Goal: Transaction & Acquisition: Obtain resource

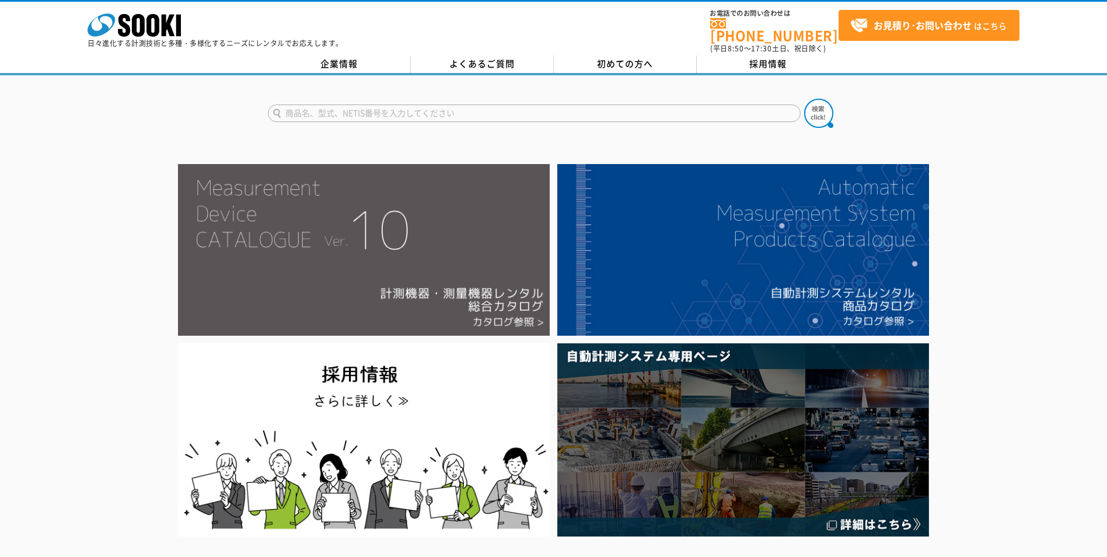
click at [383, 265] on img at bounding box center [364, 250] width 372 height 172
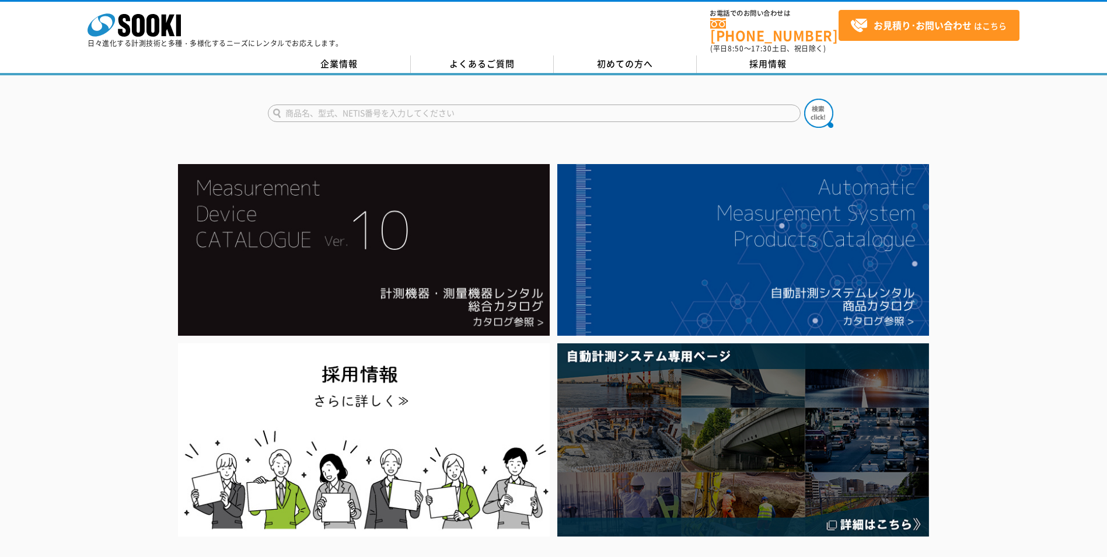
click at [453, 104] on input "text" at bounding box center [534, 113] width 533 height 18
type input "2.4GHz"
click at [804, 99] on button at bounding box center [818, 113] width 29 height 29
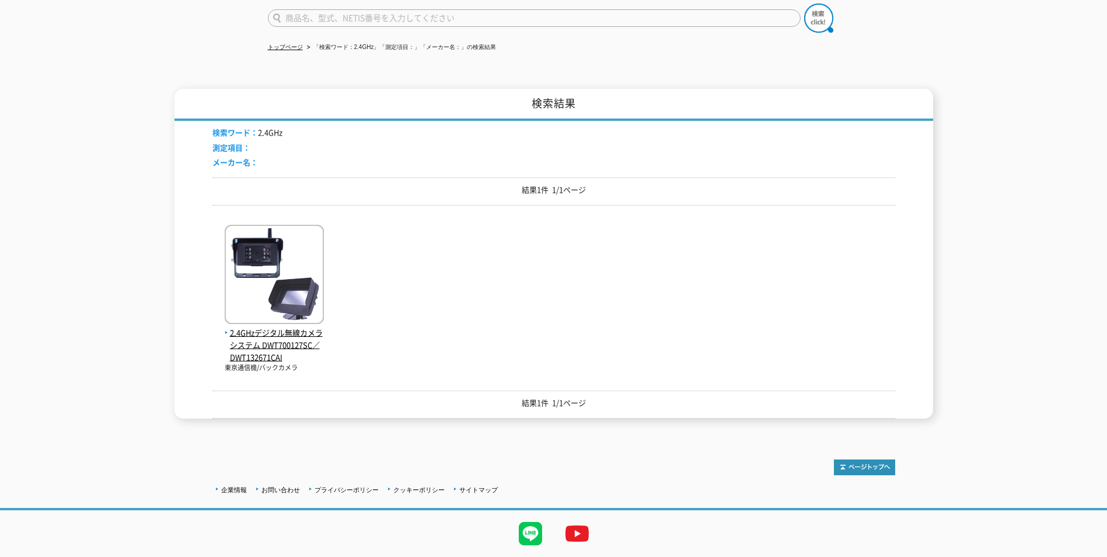
scroll to position [121, 0]
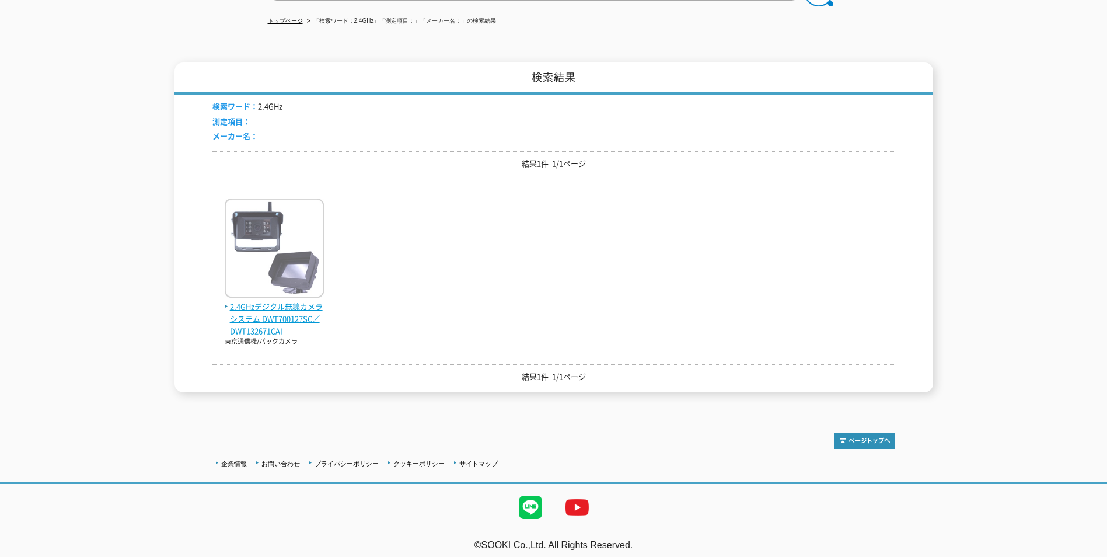
click at [302, 308] on span "2.4GHzデジタル無線カメラシステム DWT700127SC／DWT132671CAI" at bounding box center [274, 318] width 99 height 36
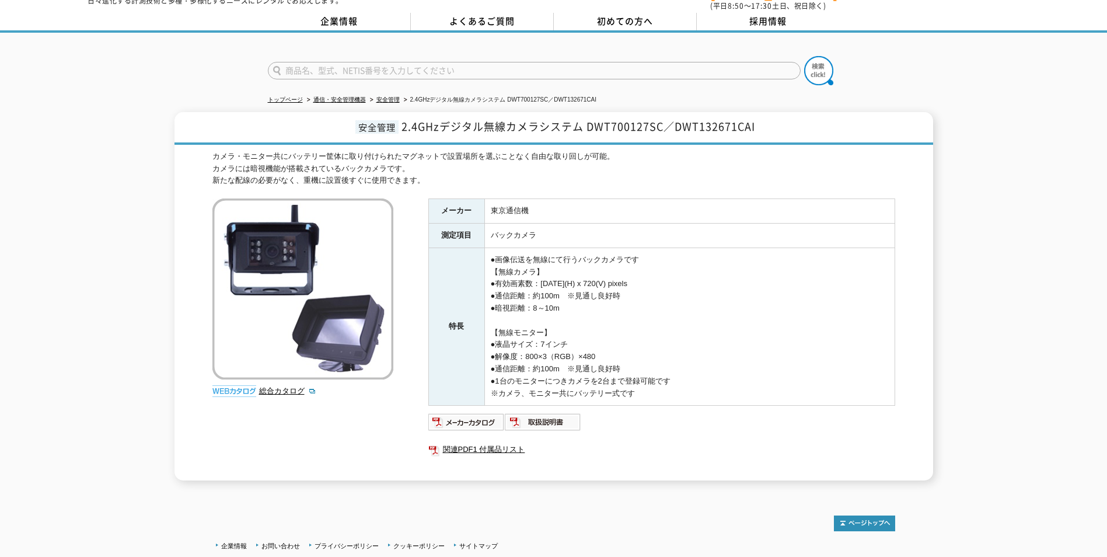
scroll to position [125, 0]
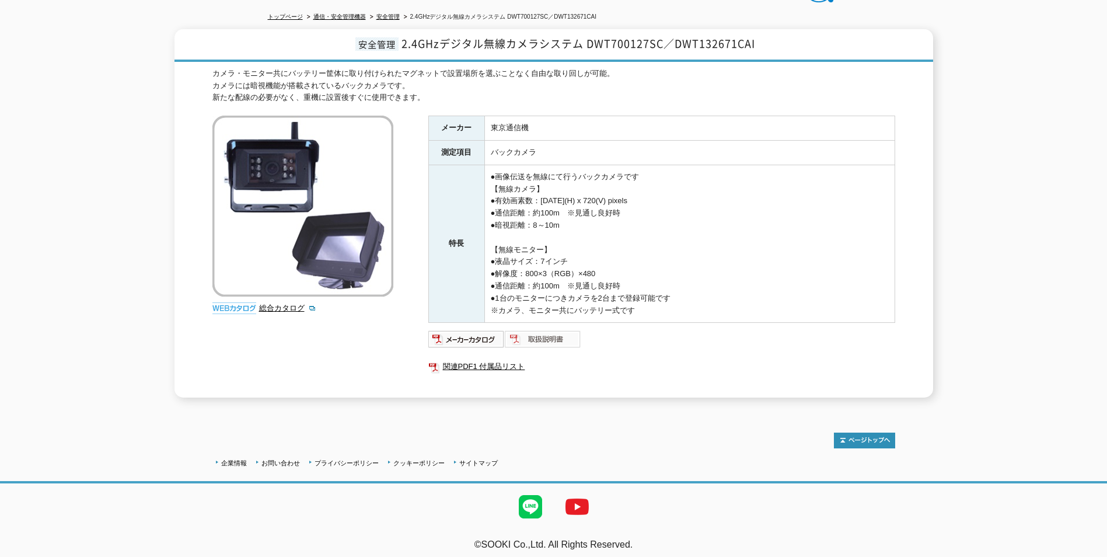
click at [552, 330] on img at bounding box center [543, 339] width 76 height 19
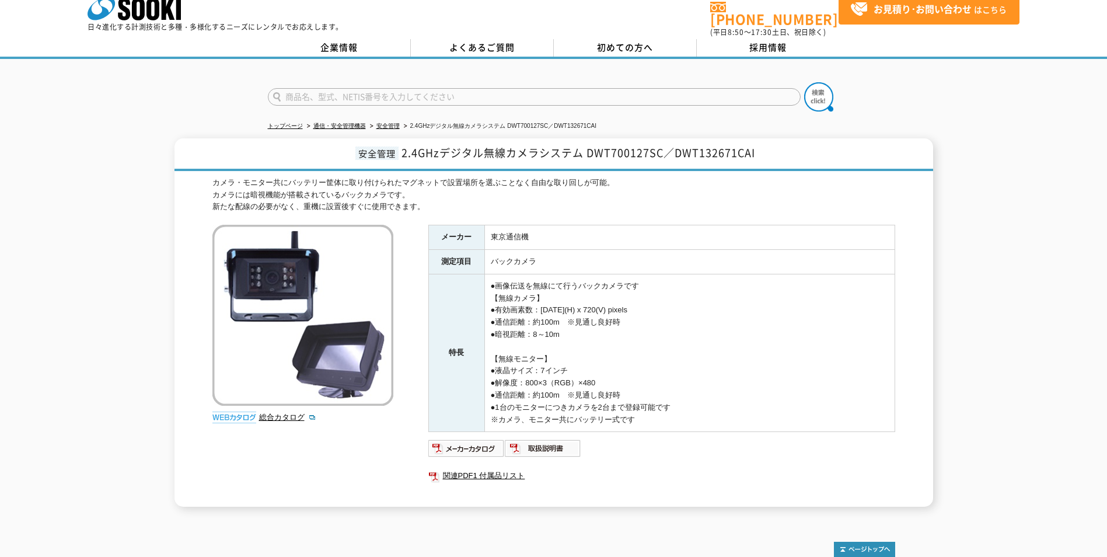
scroll to position [0, 0]
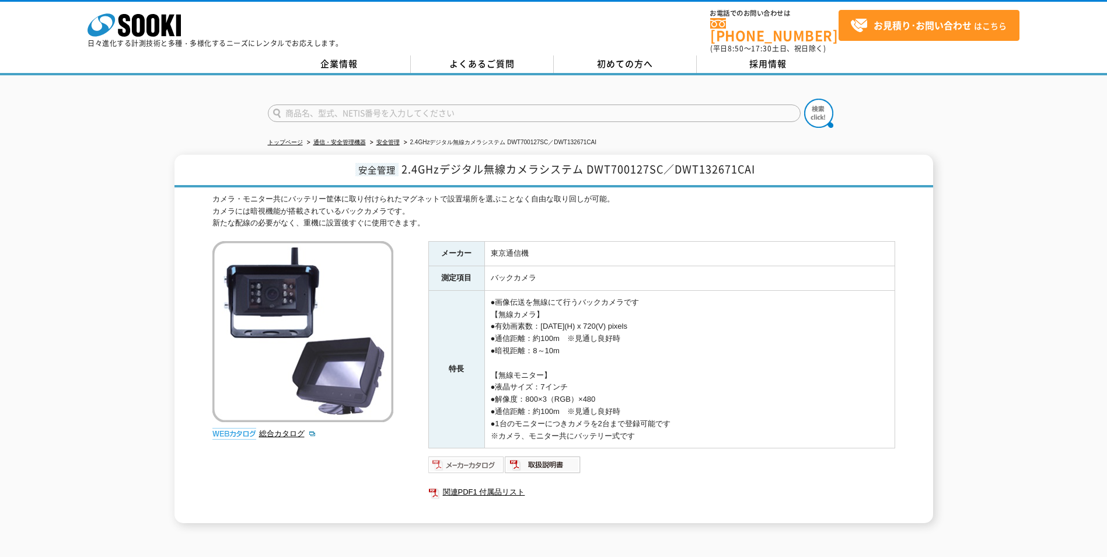
click at [475, 455] on img at bounding box center [466, 464] width 76 height 19
click at [543, 463] on img at bounding box center [543, 464] width 76 height 19
click at [468, 484] on link "関連PDF1 付属品リスト" at bounding box center [661, 491] width 467 height 15
